Goal: Information Seeking & Learning: Learn about a topic

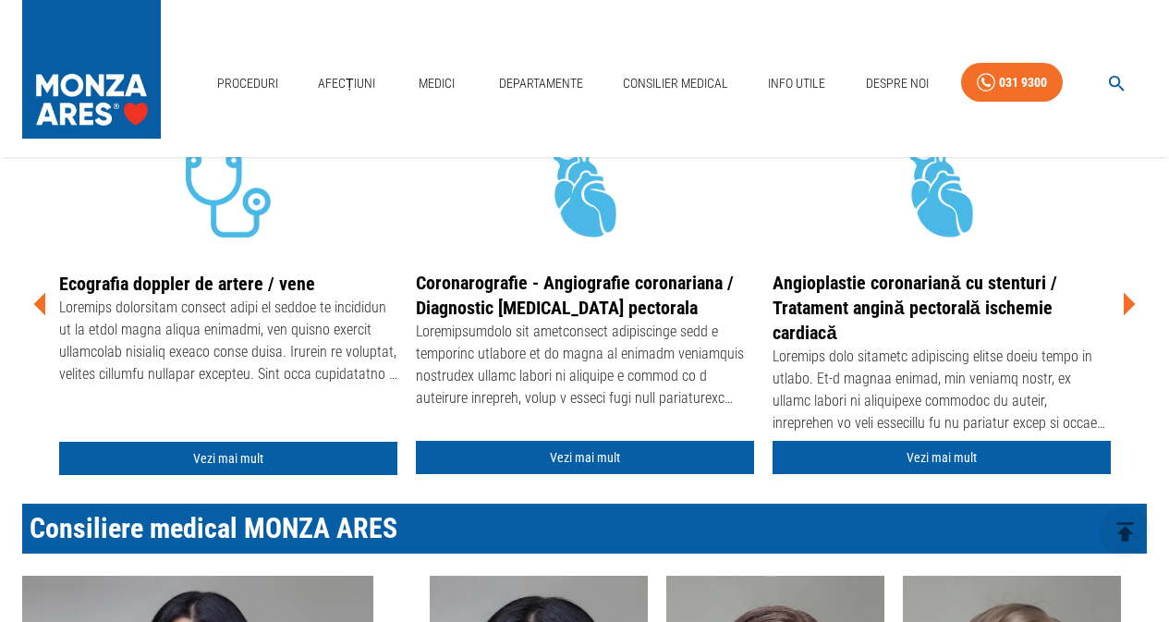
scroll to position [300, 0]
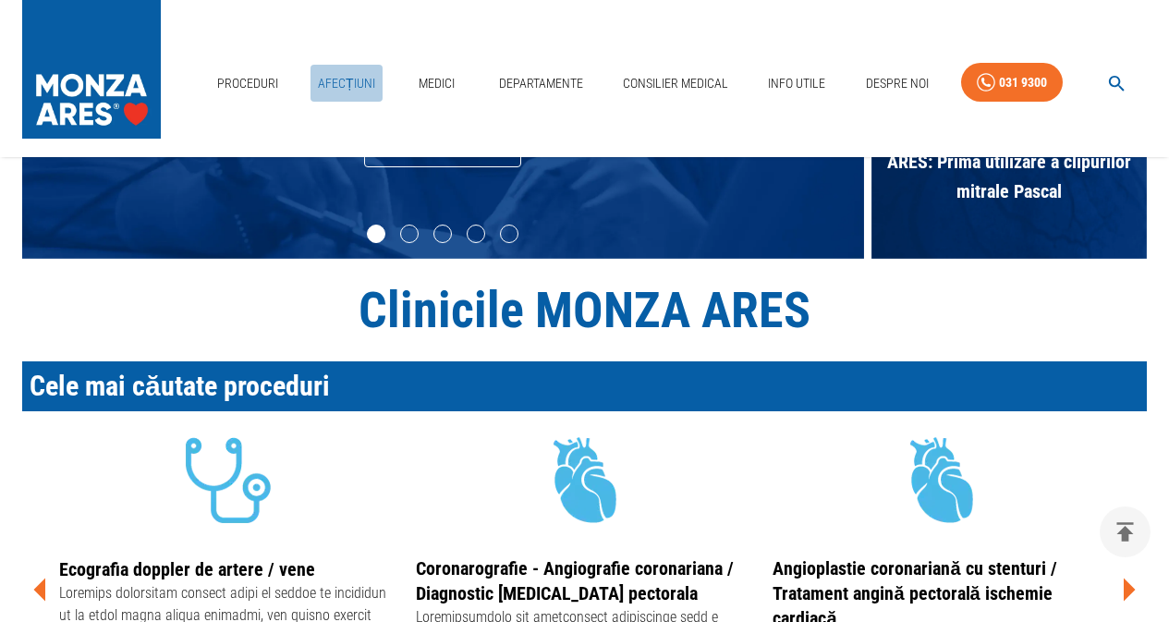
click at [360, 78] on link "Afecțiuni" at bounding box center [347, 84] width 72 height 38
click at [262, 84] on link "Proceduri" at bounding box center [248, 84] width 76 height 38
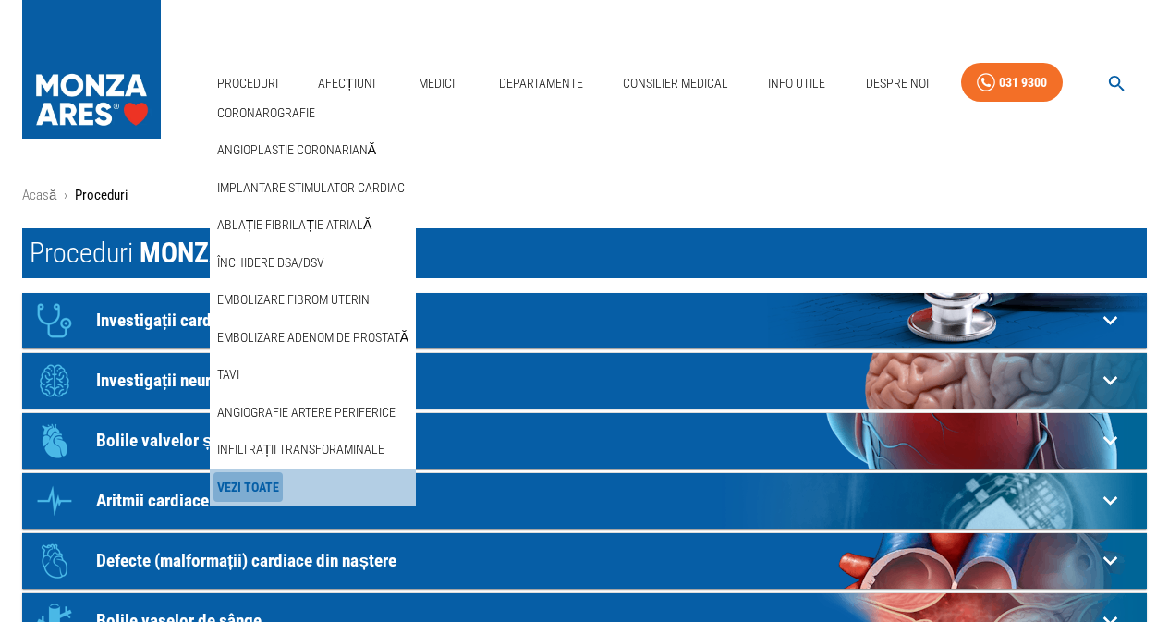
click at [256, 491] on link "Vezi Toate" at bounding box center [248, 487] width 69 height 31
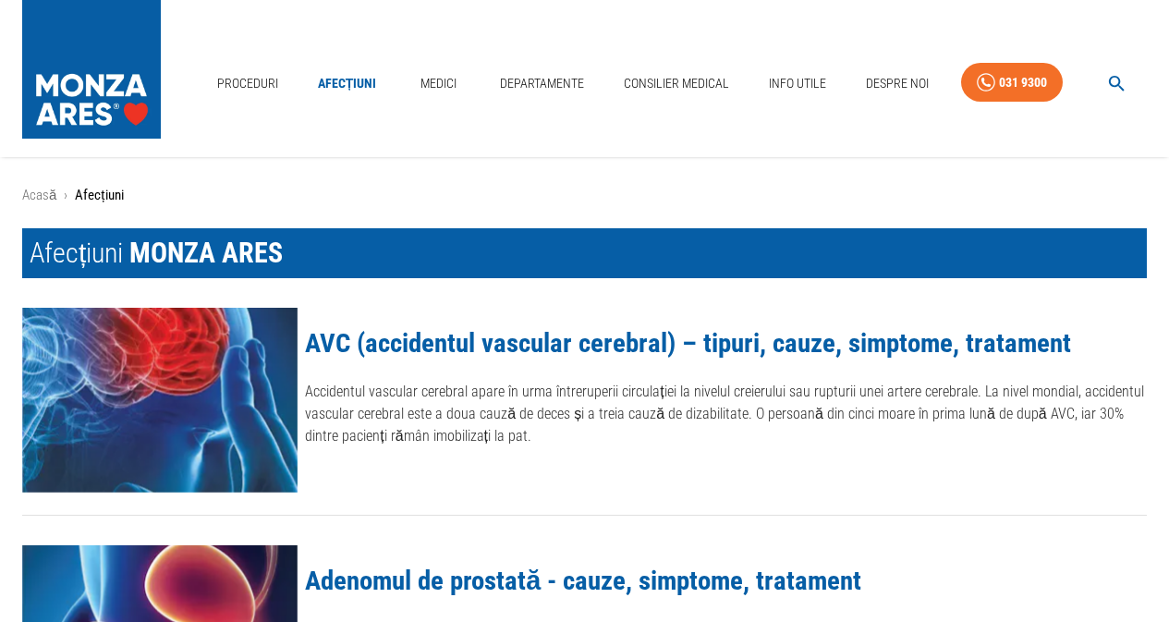
scroll to position [277, 0]
